Goal: Information Seeking & Learning: Learn about a topic

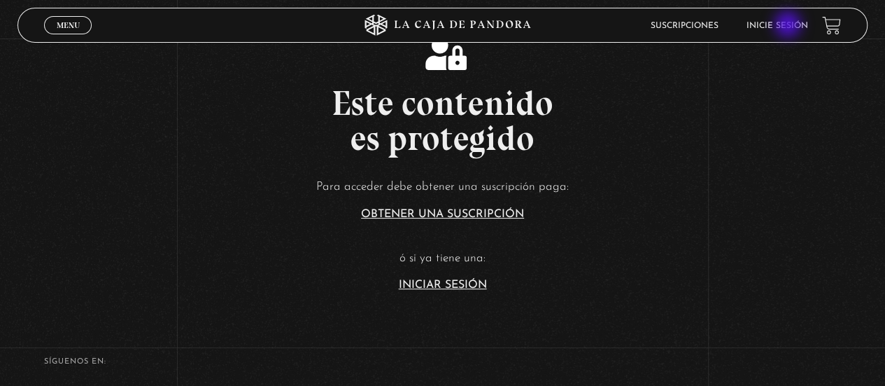
click at [789, 26] on link "Inicie sesión" at bounding box center [778, 26] width 62 height 8
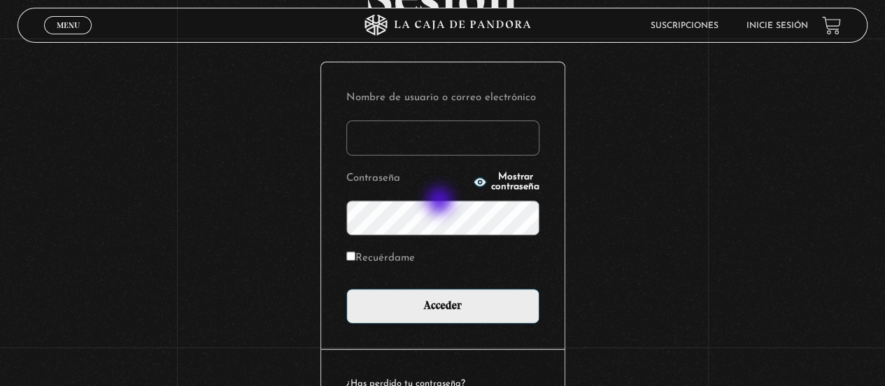
scroll to position [140, 0]
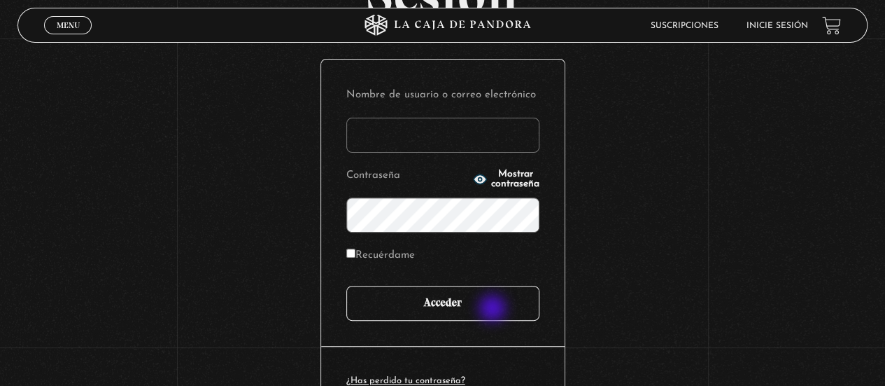
type input "[EMAIL_ADDRESS][DOMAIN_NAME]"
click at [494, 310] on input "Acceder" at bounding box center [442, 303] width 193 height 35
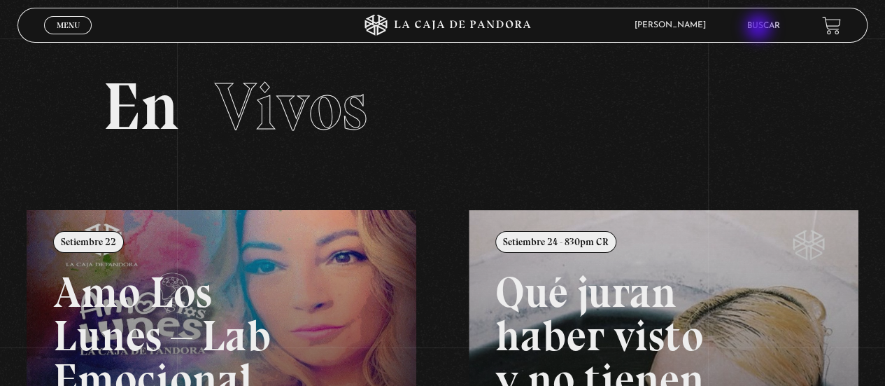
click at [760, 29] on link "Buscar" at bounding box center [763, 26] width 33 height 8
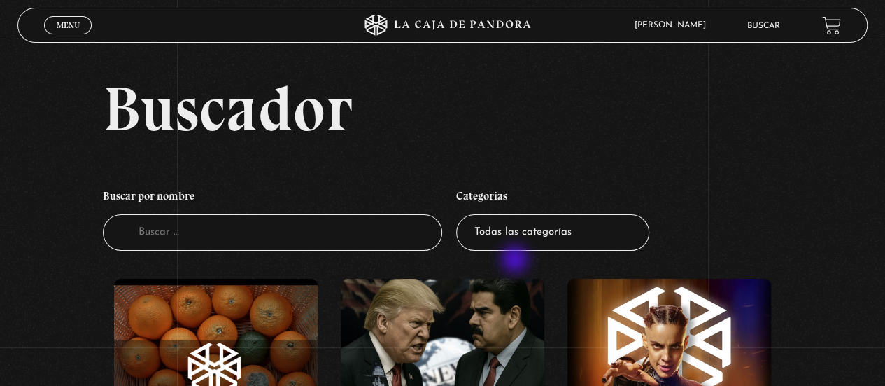
drag, startPoint x: 517, startPoint y: 260, endPoint x: 521, endPoint y: 244, distance: 16.8
drag, startPoint x: 521, startPoint y: 243, endPoint x: 538, endPoint y: 234, distance: 19.1
click at [522, 242] on select "Todas las categorías 11:11 Humanitario (1) Amo los Lunes (3) Análisis de series…" at bounding box center [552, 232] width 193 height 37
select select "teorias-de-conspiracion"
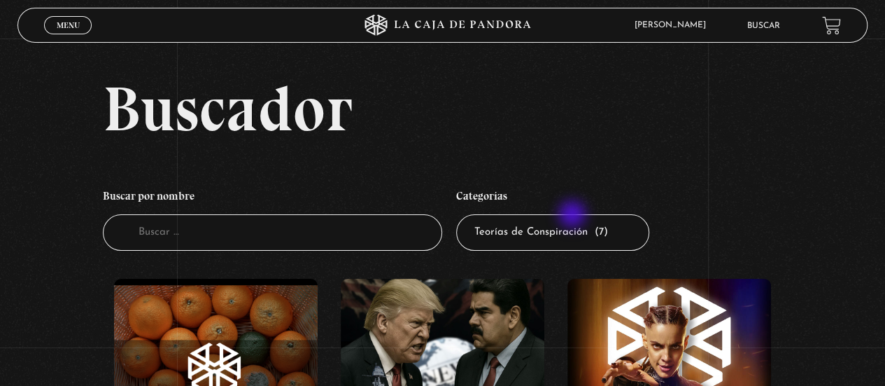
click at [461, 214] on select "Todas las categorías 11:11 Humanitario (1) Amo los Lunes (3) Análisis de series…" at bounding box center [552, 232] width 193 height 37
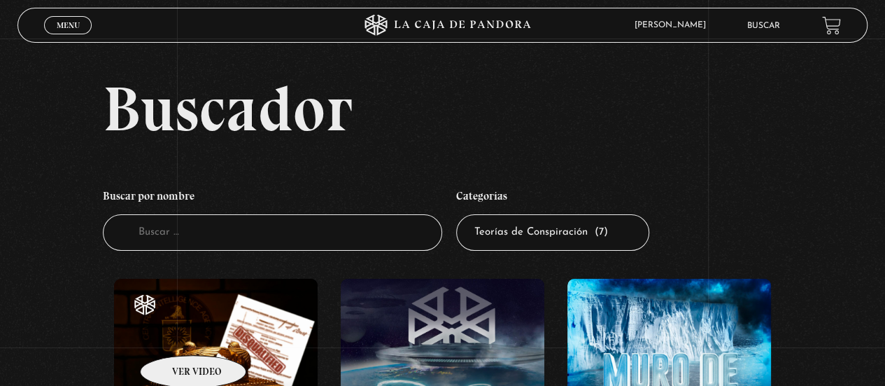
click at [176, 334] on figure at bounding box center [216, 381] width 204 height 204
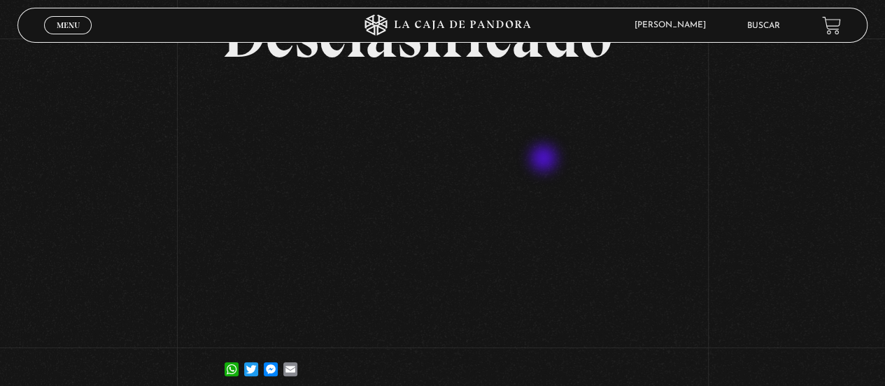
scroll to position [210, 0]
